Goal: Browse casually

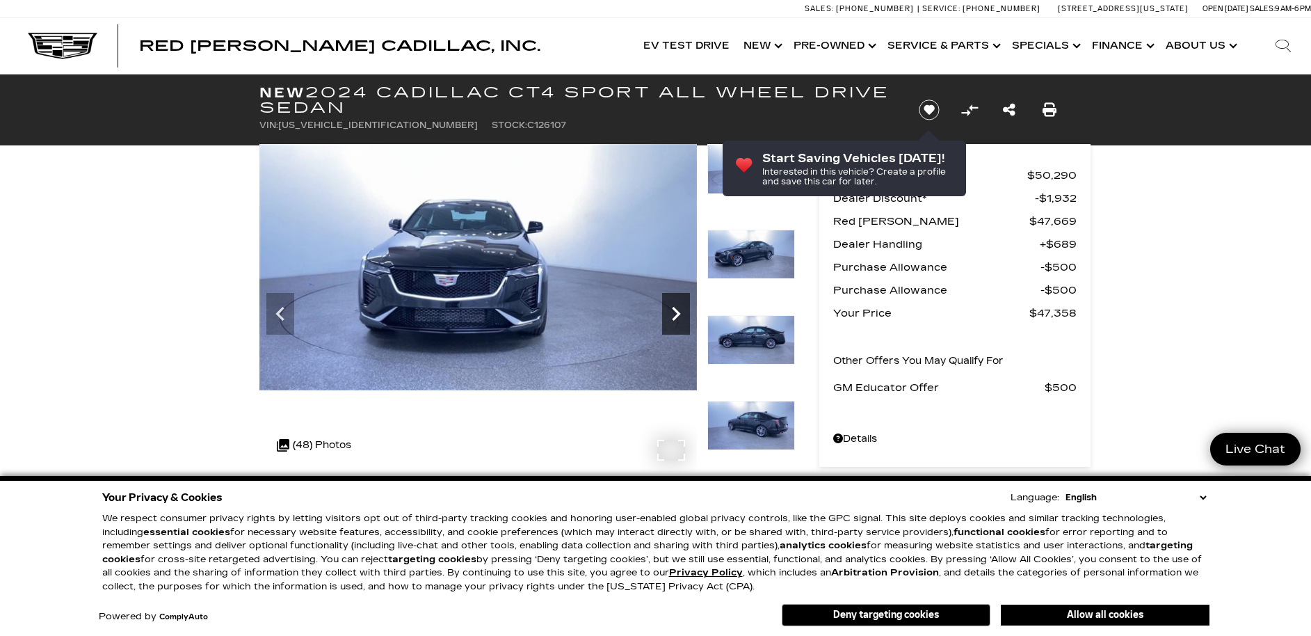
click at [675, 310] on icon "Next" at bounding box center [676, 314] width 8 height 14
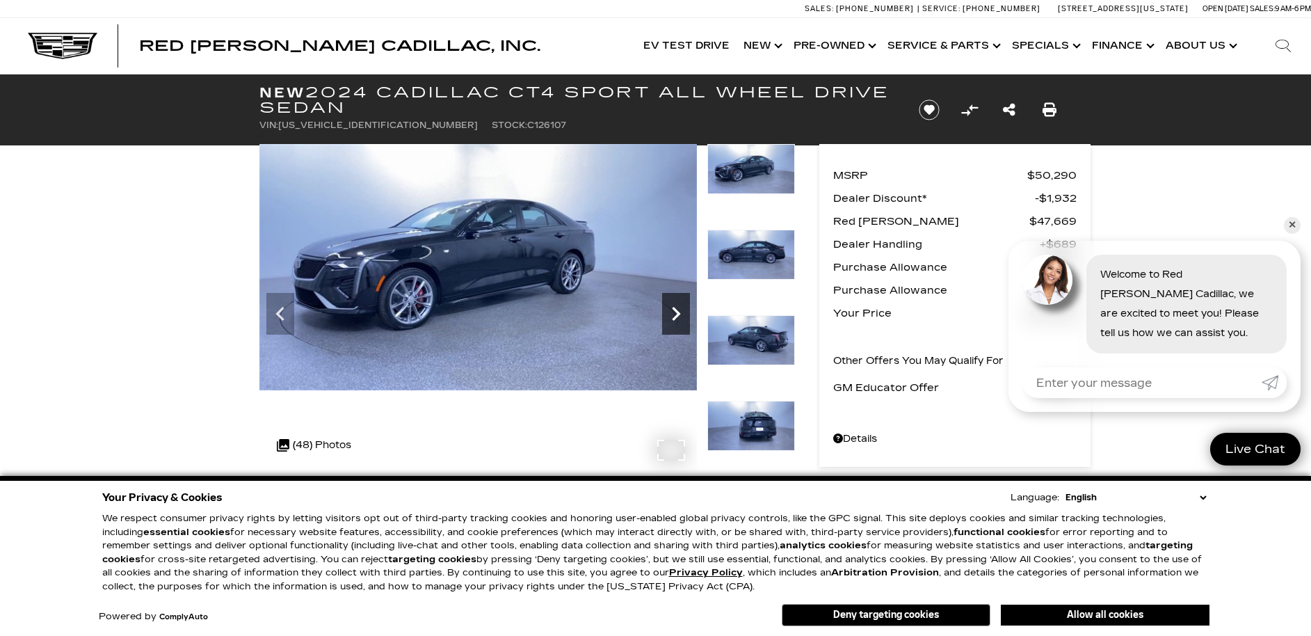
click at [669, 310] on icon "Next" at bounding box center [676, 314] width 28 height 28
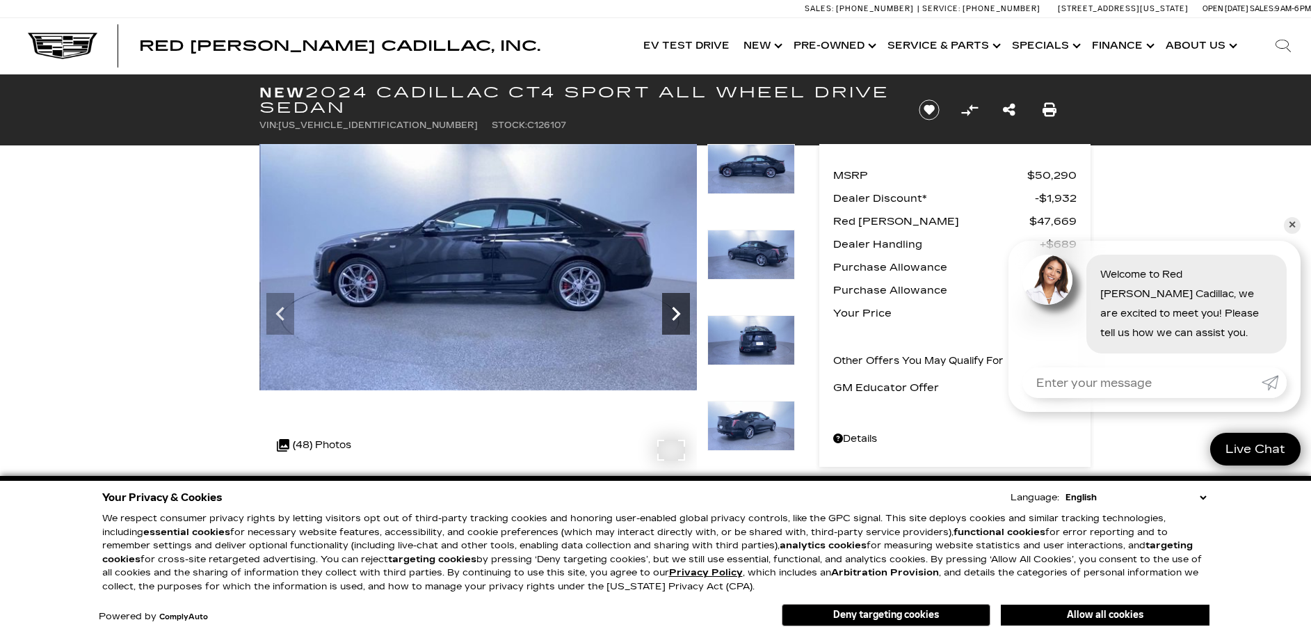
click at [677, 313] on icon "Next" at bounding box center [676, 314] width 28 height 28
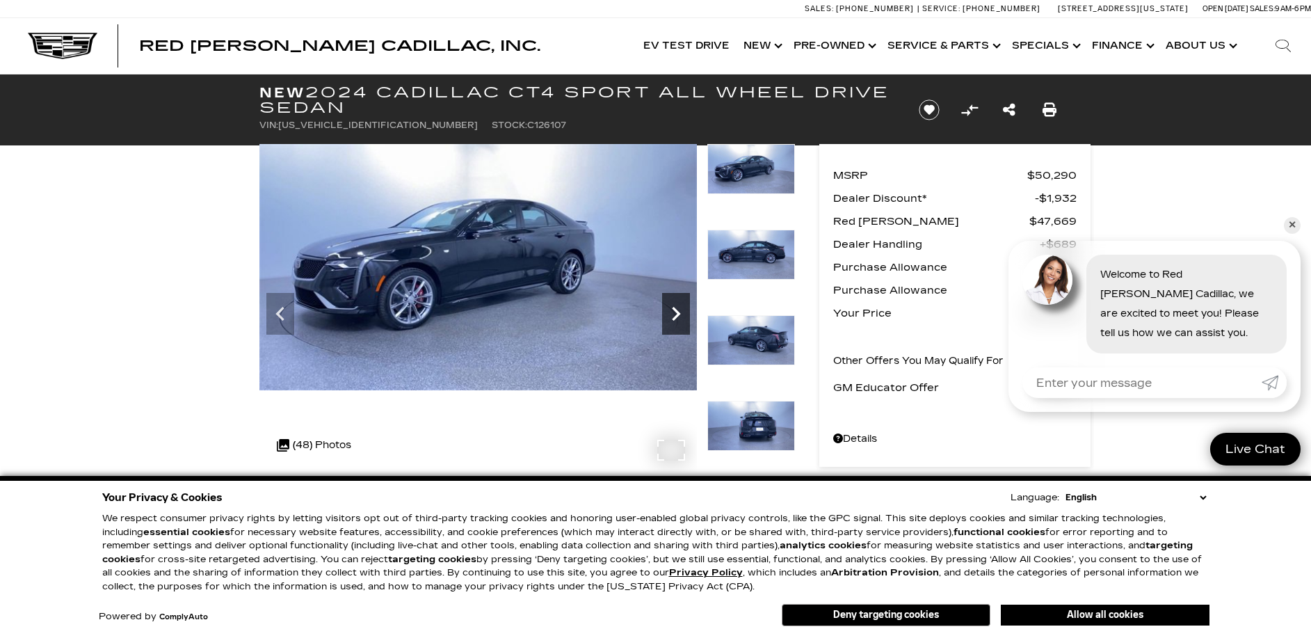
click at [677, 314] on icon "Next" at bounding box center [676, 314] width 28 height 28
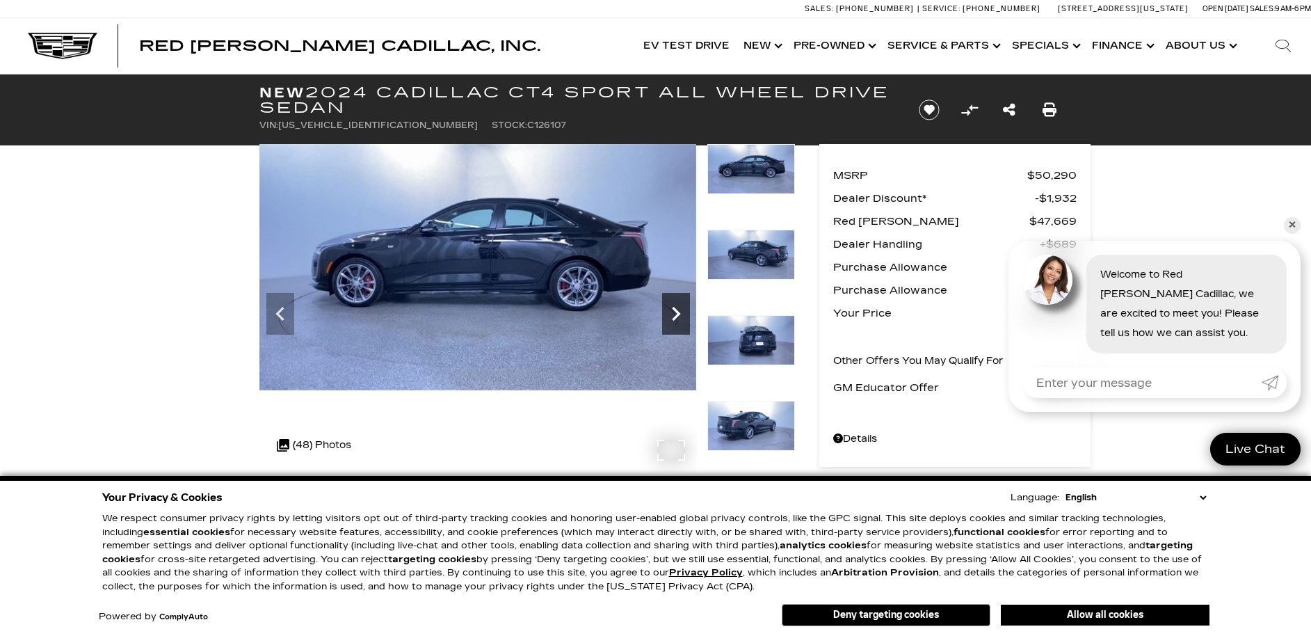
click at [676, 312] on icon "Next" at bounding box center [676, 314] width 28 height 28
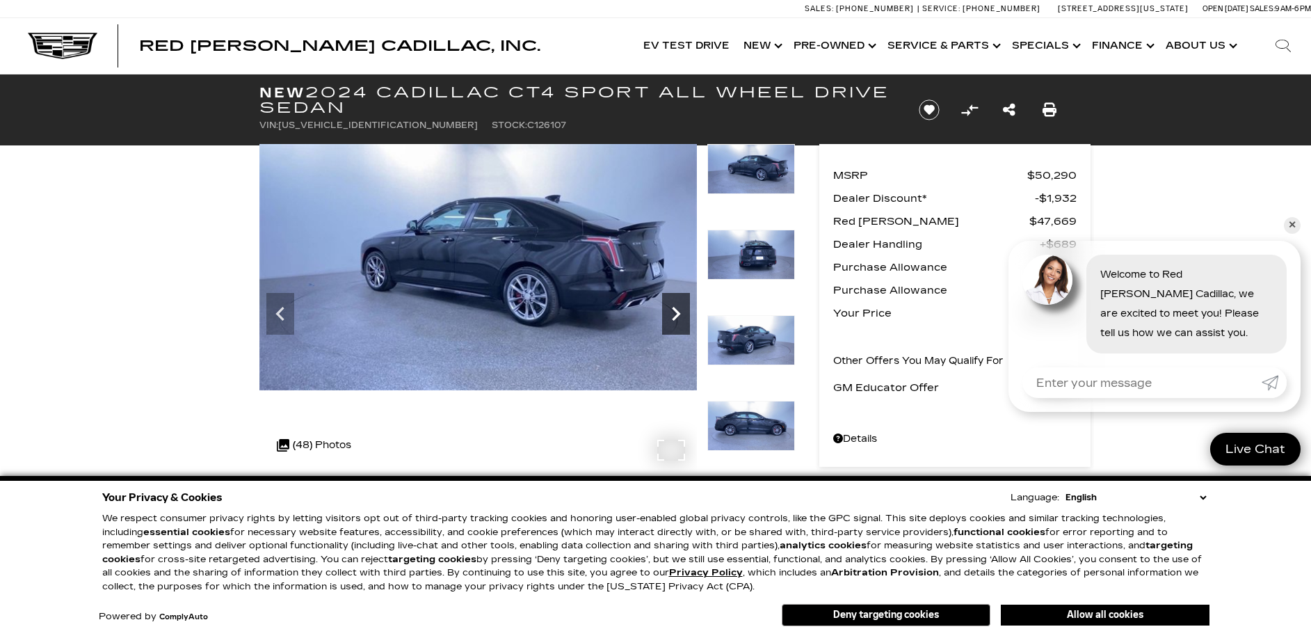
click at [676, 313] on icon "Next" at bounding box center [676, 314] width 28 height 28
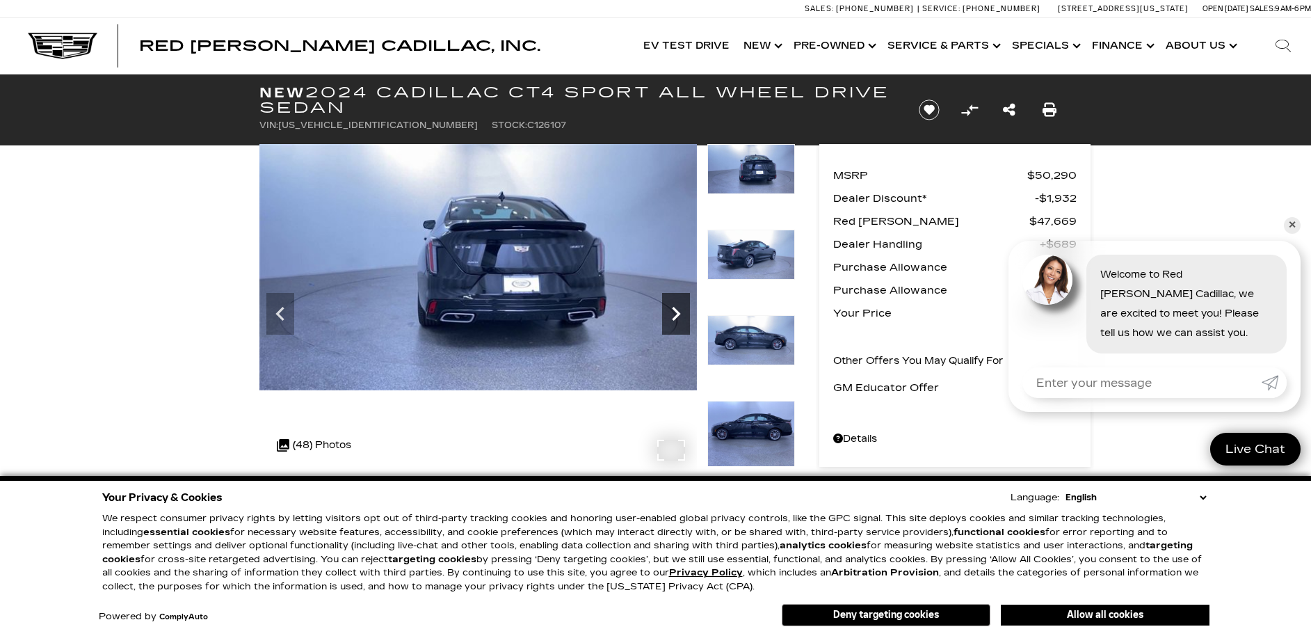
click at [676, 312] on icon "Next" at bounding box center [676, 314] width 28 height 28
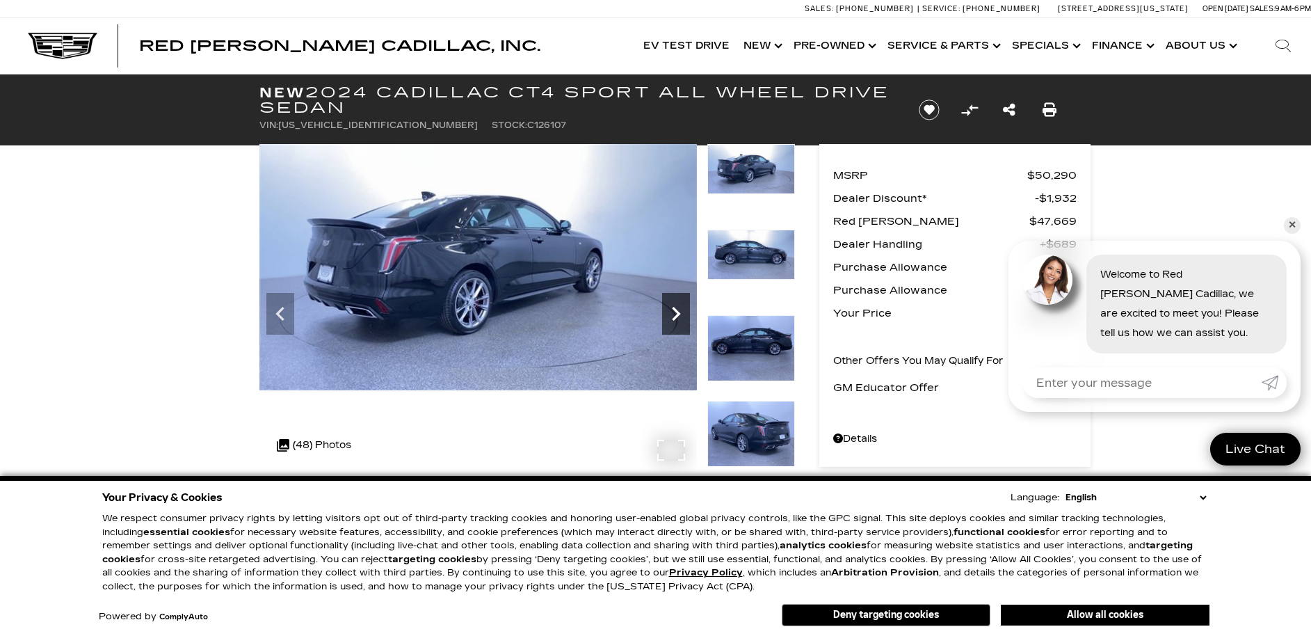
click at [676, 314] on icon "Next" at bounding box center [676, 314] width 28 height 28
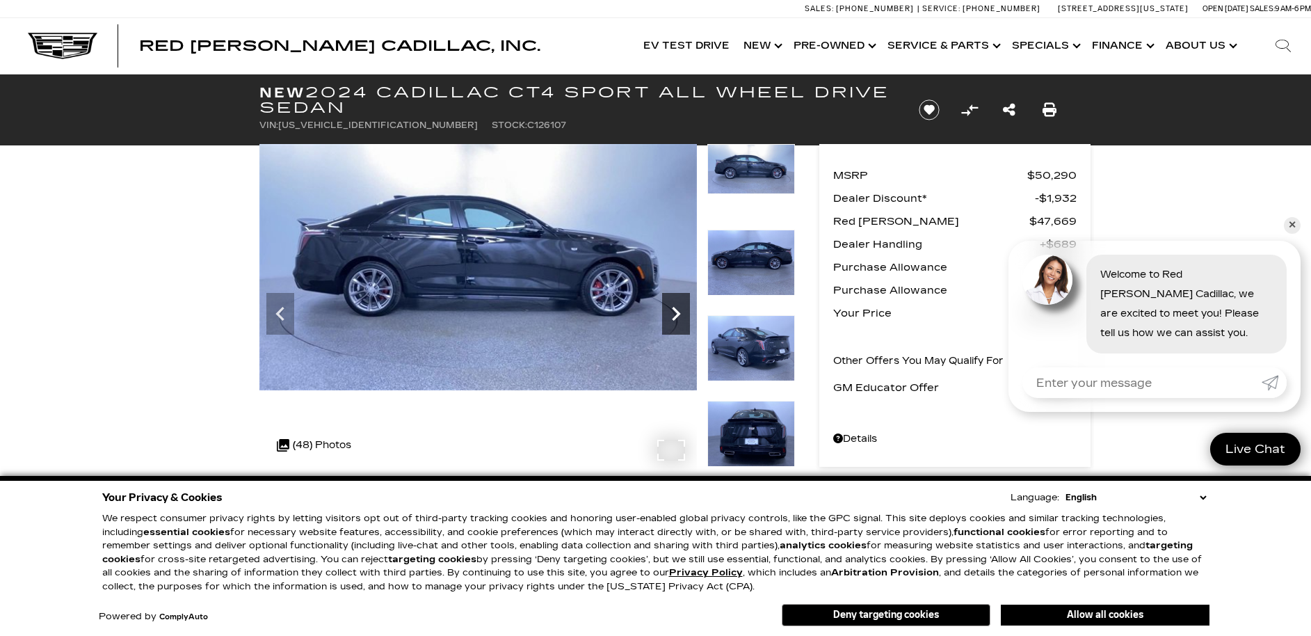
click at [676, 313] on icon "Next" at bounding box center [676, 314] width 28 height 28
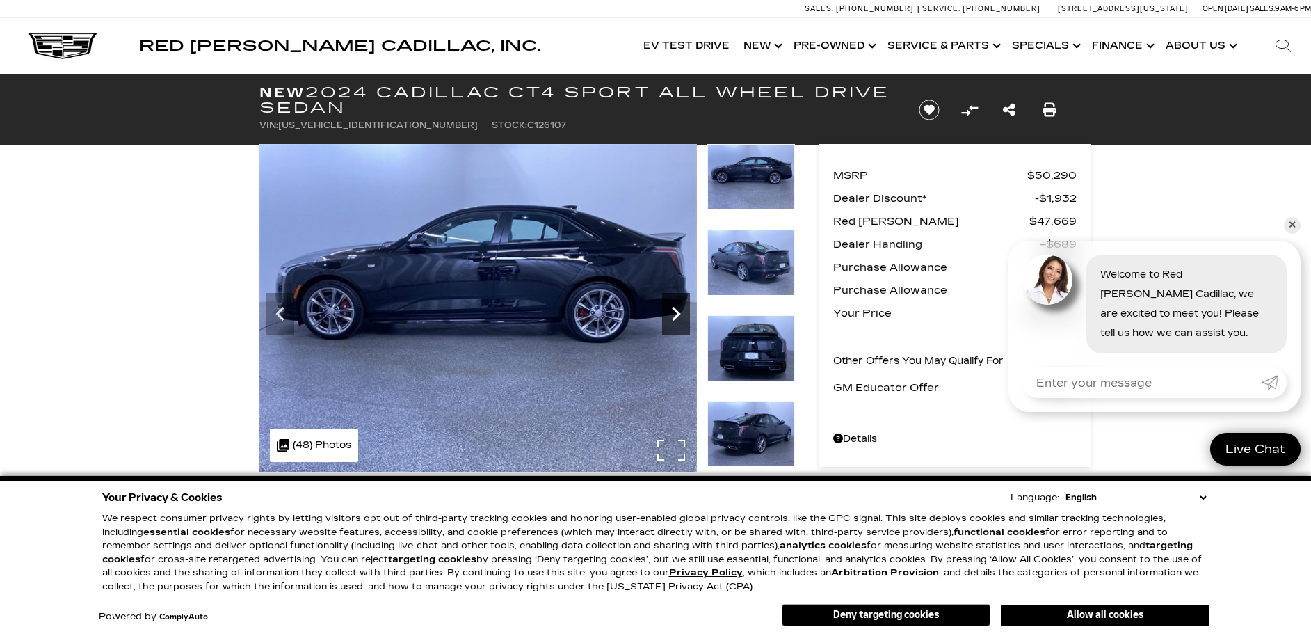
click at [676, 313] on icon "Next" at bounding box center [676, 314] width 28 height 28
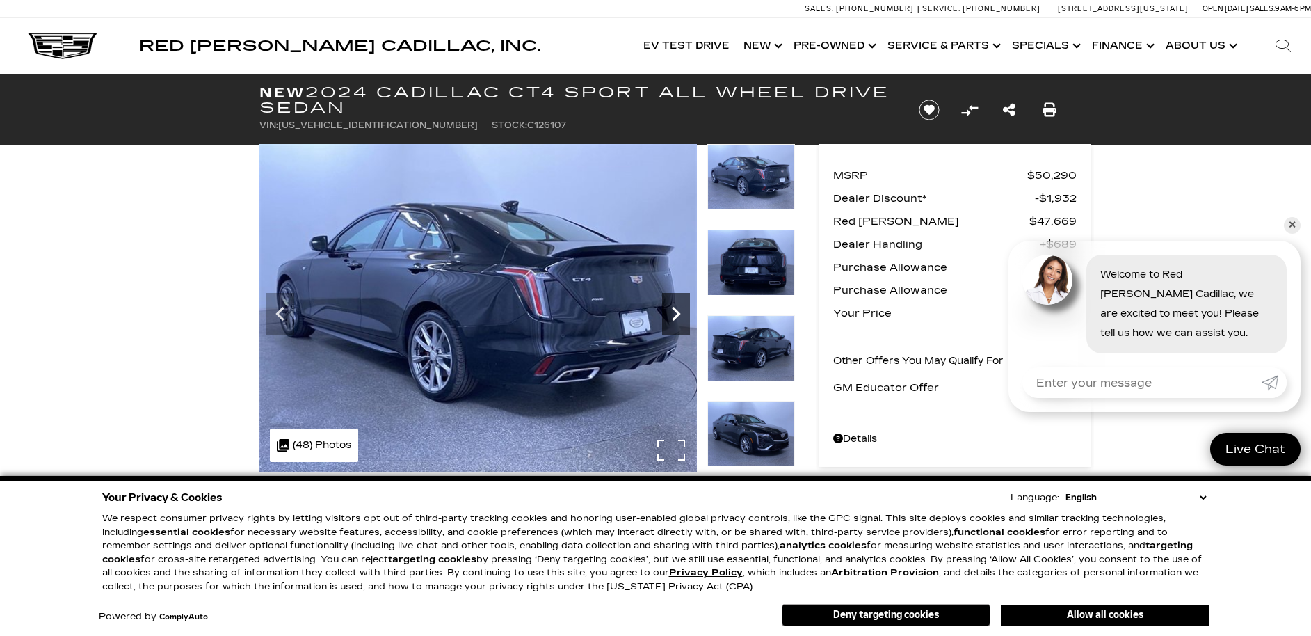
click at [676, 313] on icon "Next" at bounding box center [676, 314] width 28 height 28
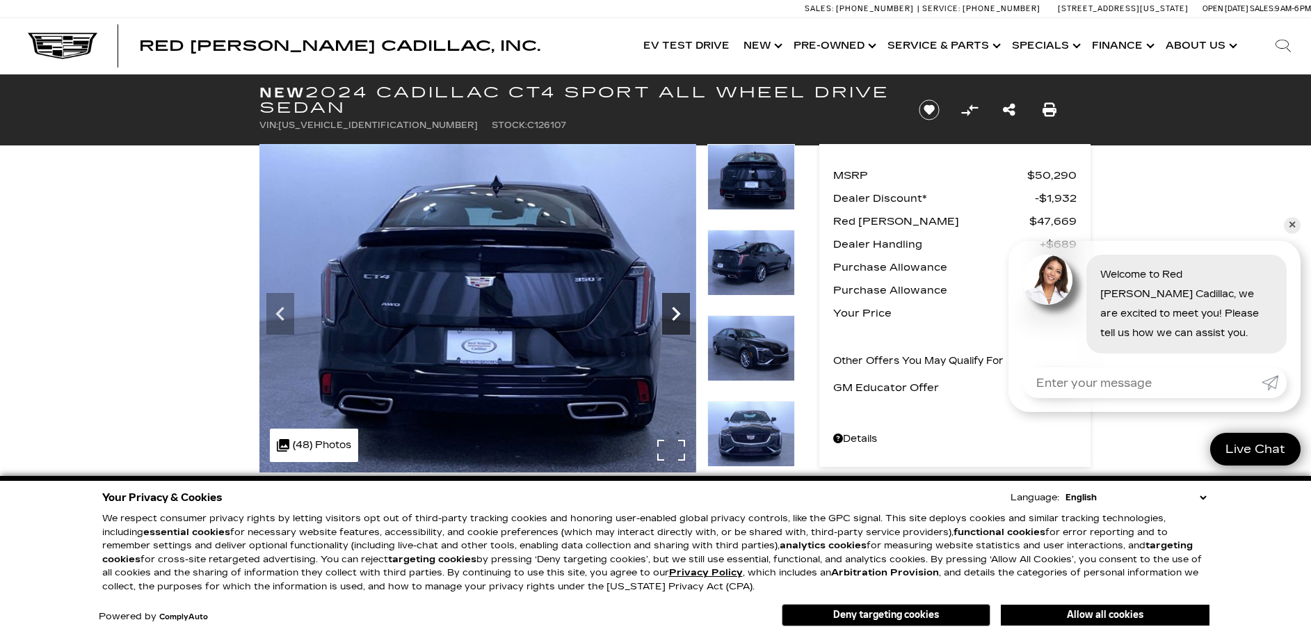
click at [675, 312] on icon "Next" at bounding box center [676, 314] width 28 height 28
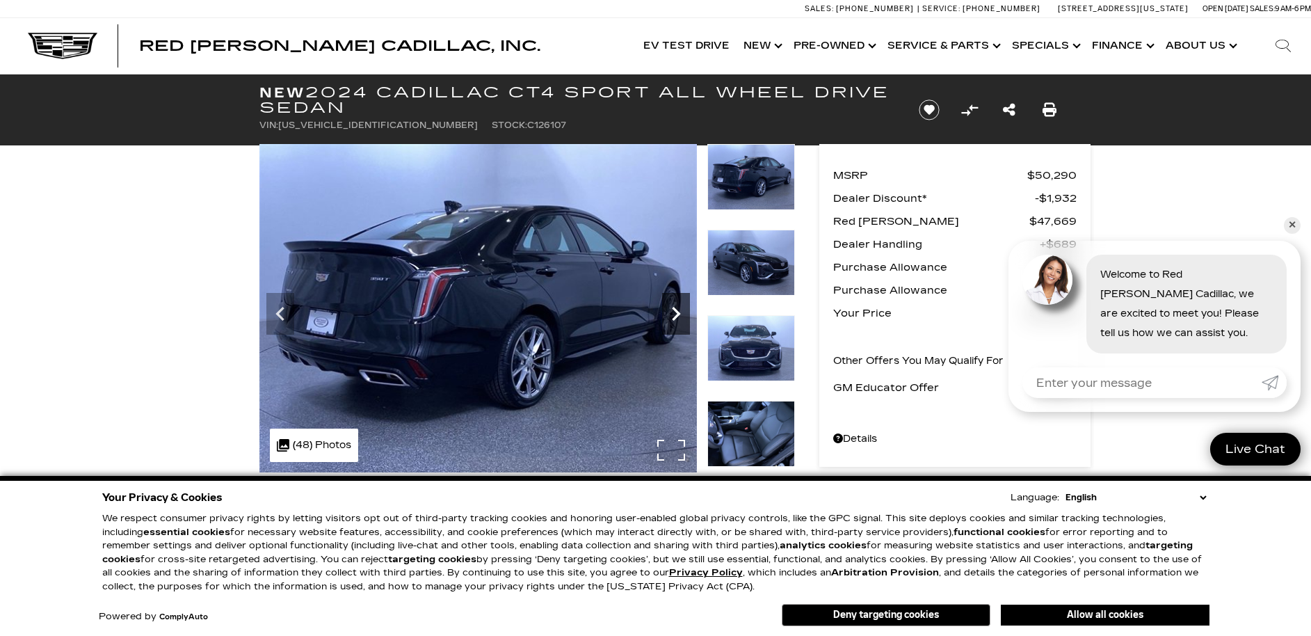
click at [675, 314] on icon "Next" at bounding box center [676, 314] width 28 height 28
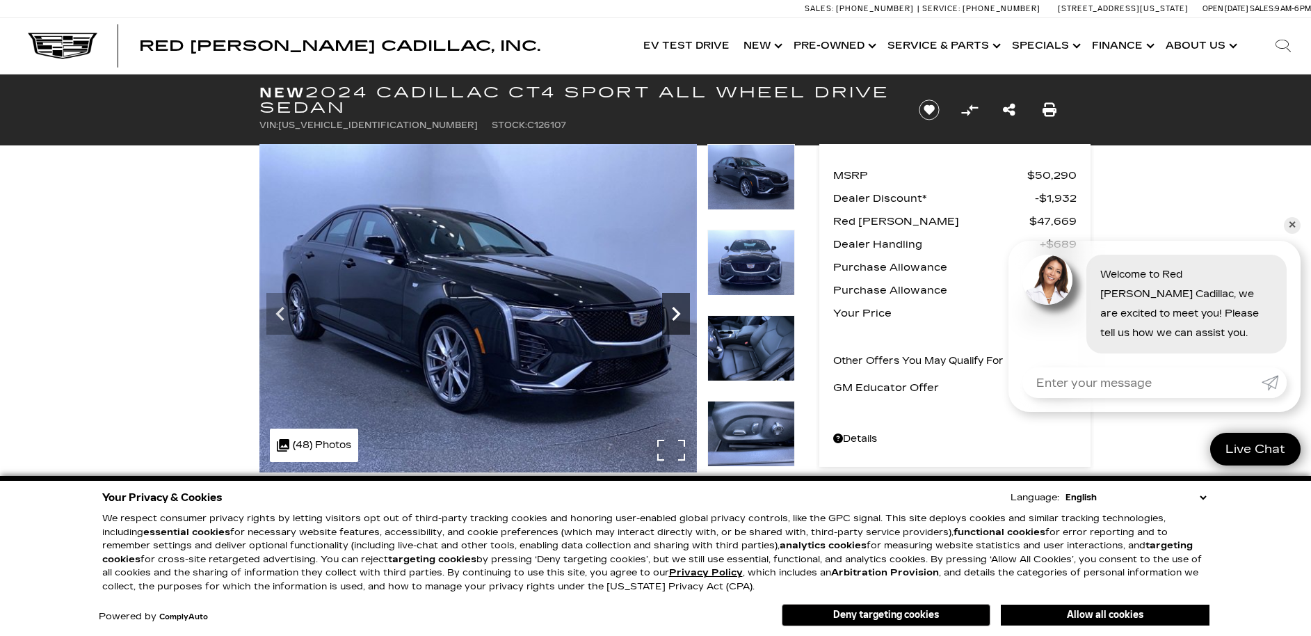
click at [675, 316] on icon "Next" at bounding box center [676, 314] width 28 height 28
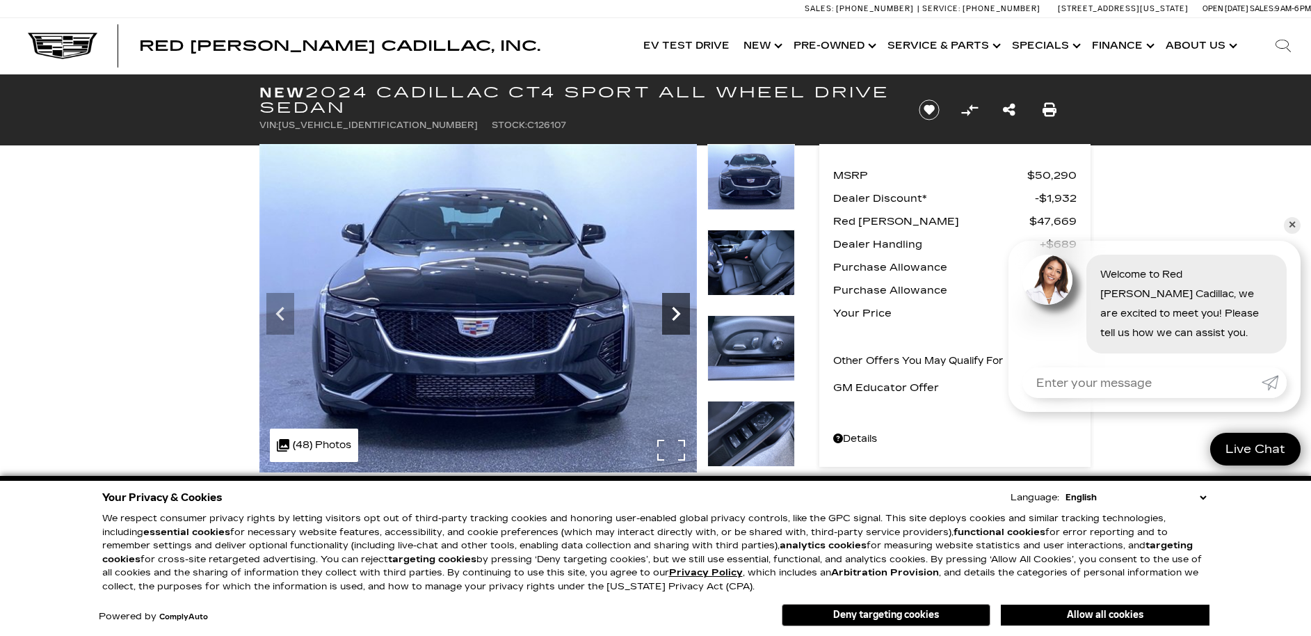
click at [674, 315] on icon "Next" at bounding box center [676, 314] width 28 height 28
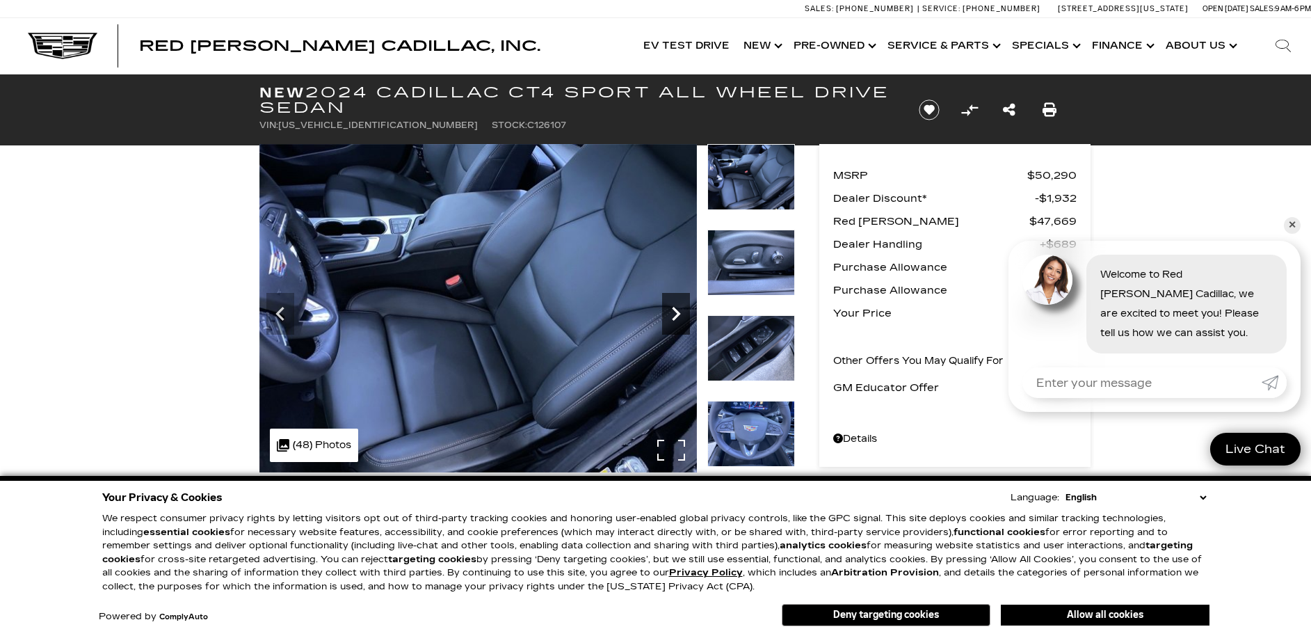
click at [674, 315] on icon "Next" at bounding box center [676, 314] width 28 height 28
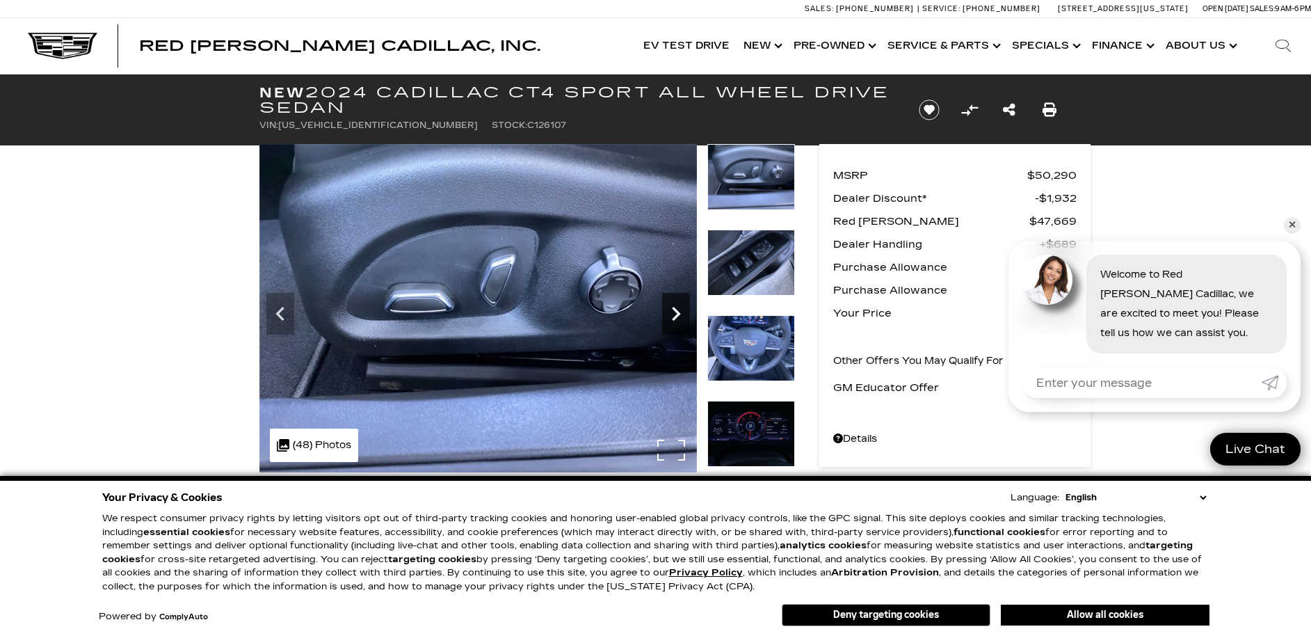
click at [673, 315] on icon "Next" at bounding box center [676, 314] width 28 height 28
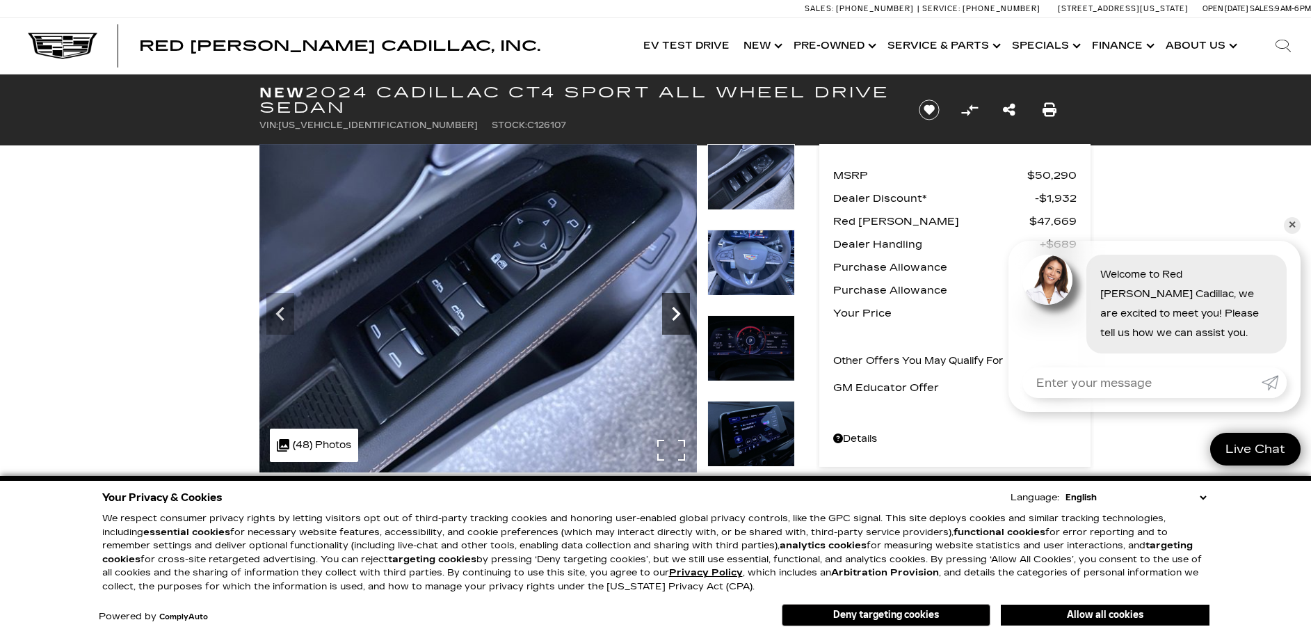
click at [677, 313] on icon "Next" at bounding box center [676, 314] width 8 height 14
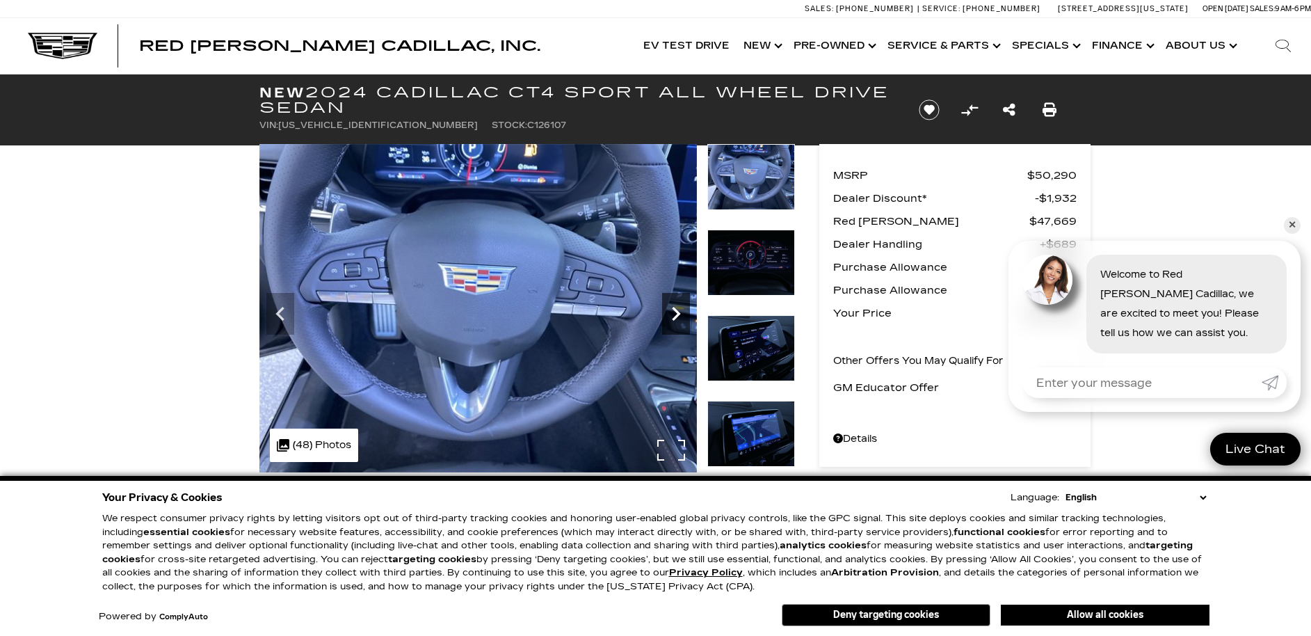
click at [677, 312] on icon "Next" at bounding box center [676, 314] width 8 height 14
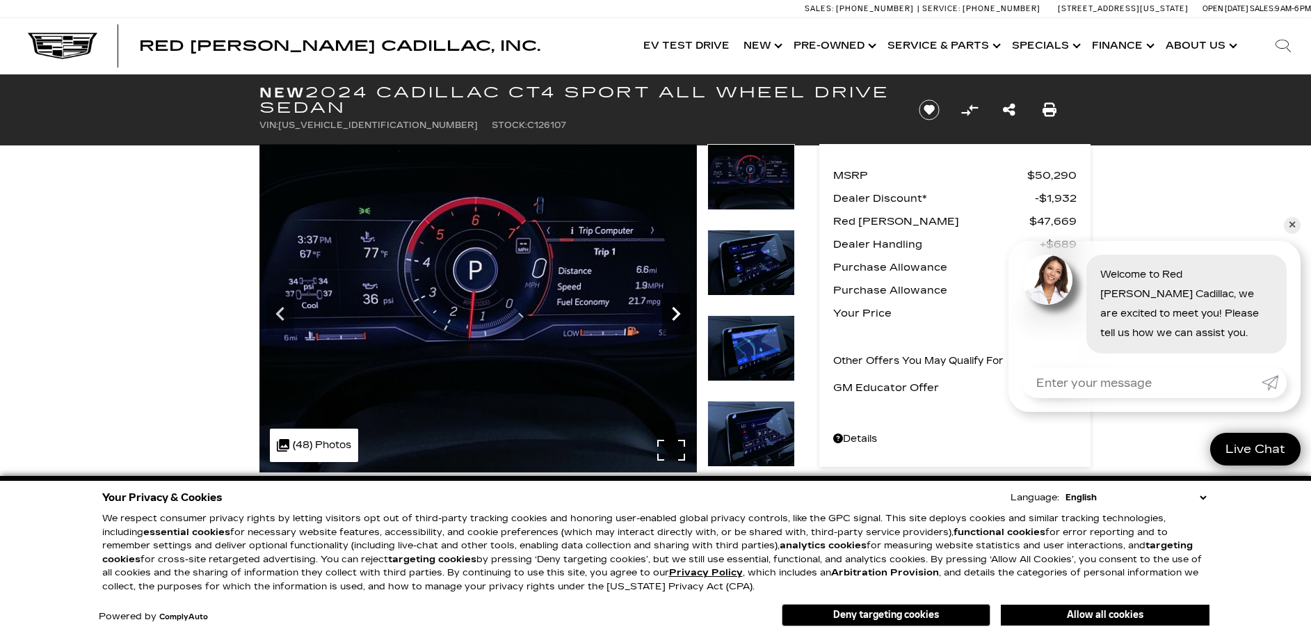
click at [677, 312] on icon "Next" at bounding box center [676, 314] width 8 height 14
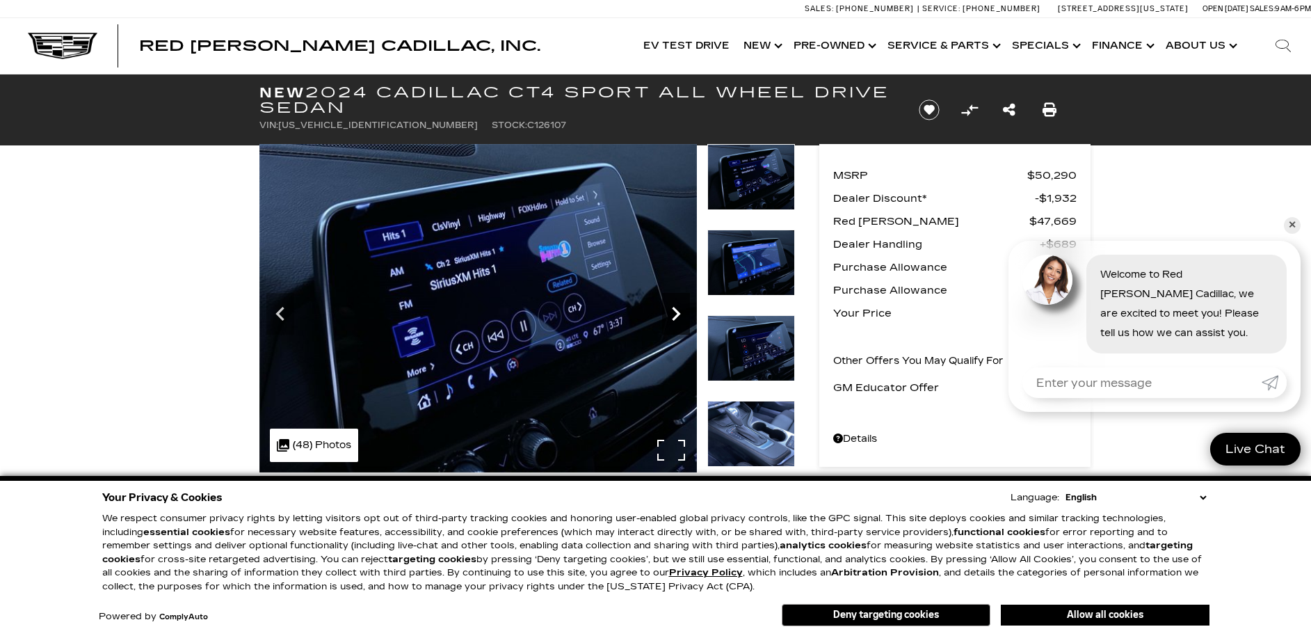
click at [677, 312] on icon "Next" at bounding box center [676, 314] width 8 height 14
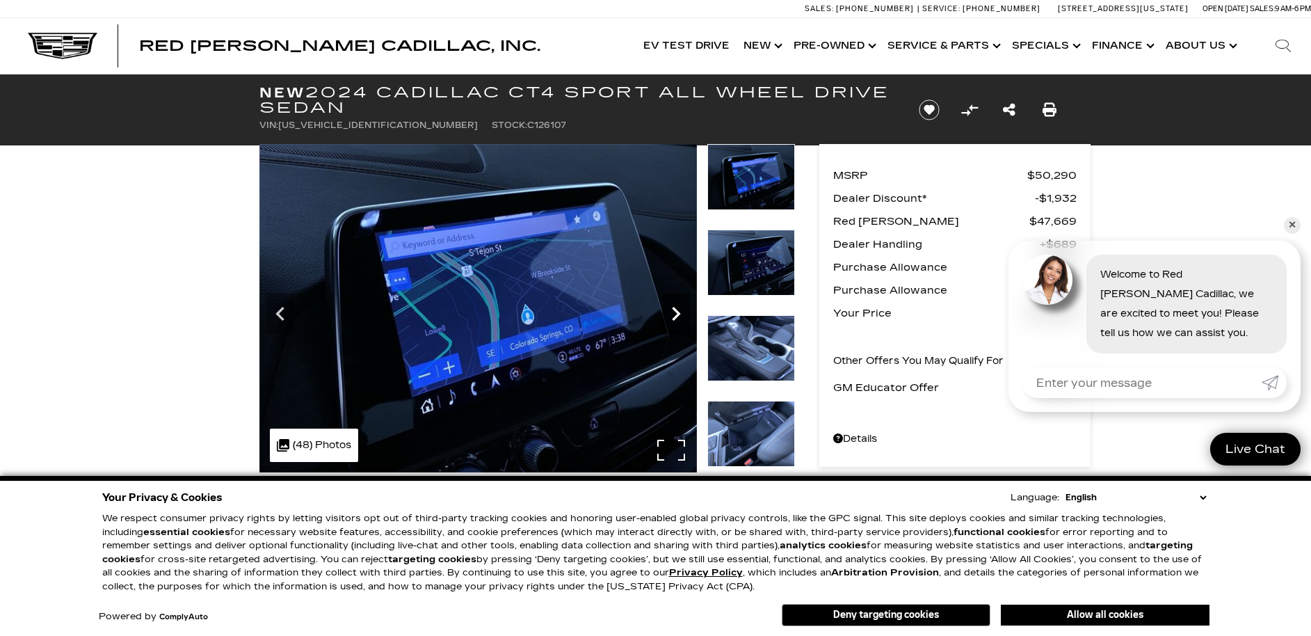
click at [677, 312] on icon "Next" at bounding box center [676, 314] width 8 height 14
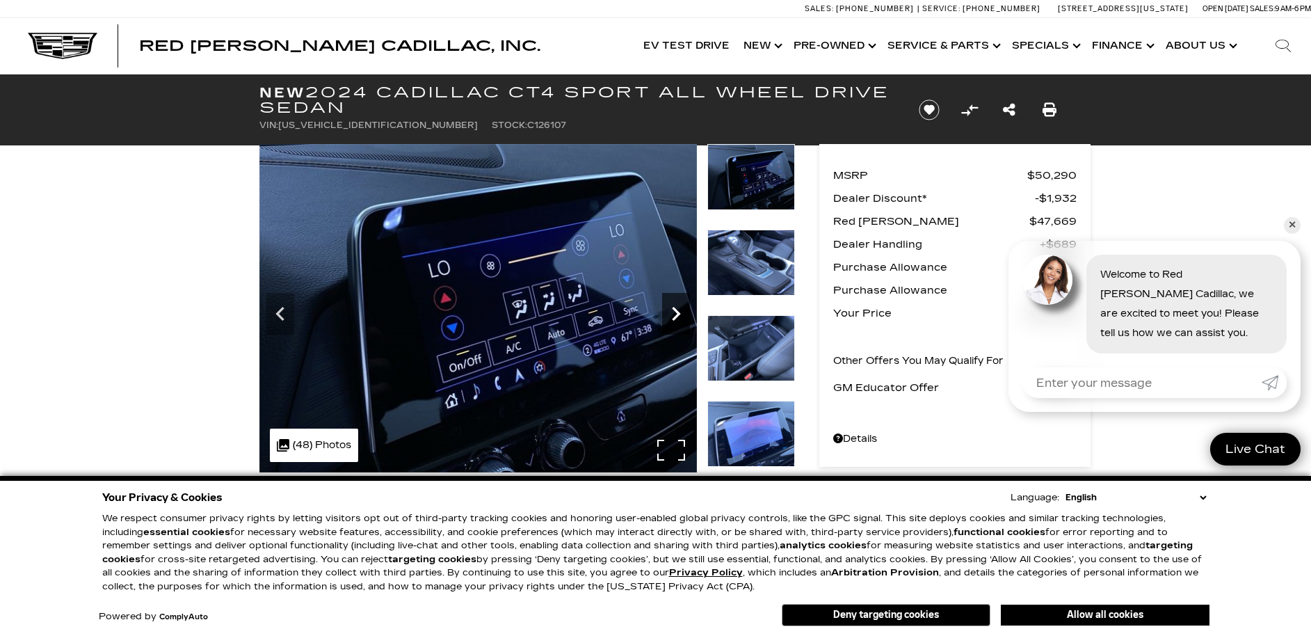
click at [677, 312] on icon "Next" at bounding box center [676, 314] width 8 height 14
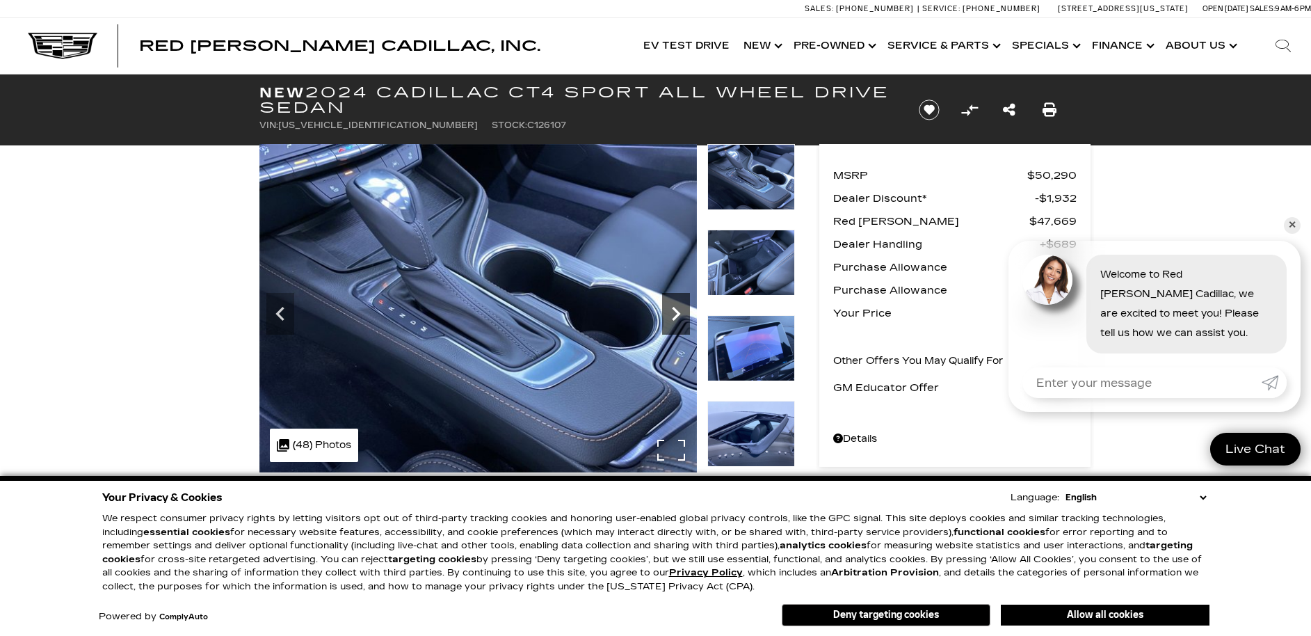
click at [677, 312] on icon "Next" at bounding box center [676, 314] width 8 height 14
